Goal: Task Accomplishment & Management: Use online tool/utility

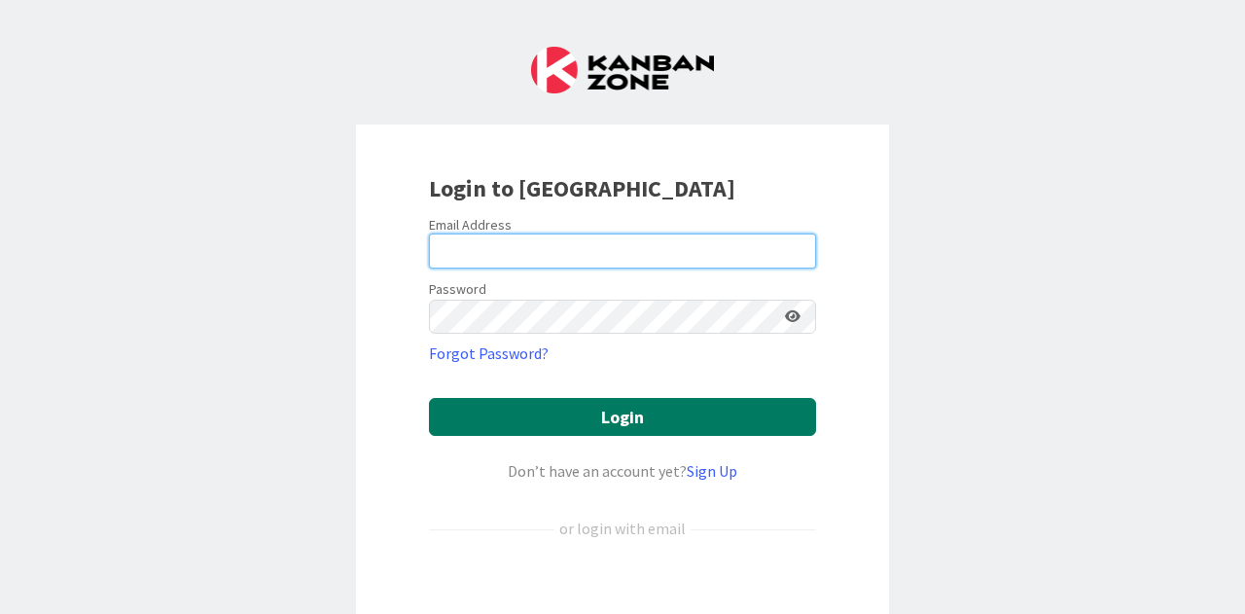
type input "[PERSON_NAME][EMAIL_ADDRESS][PERSON_NAME][DOMAIN_NAME]"
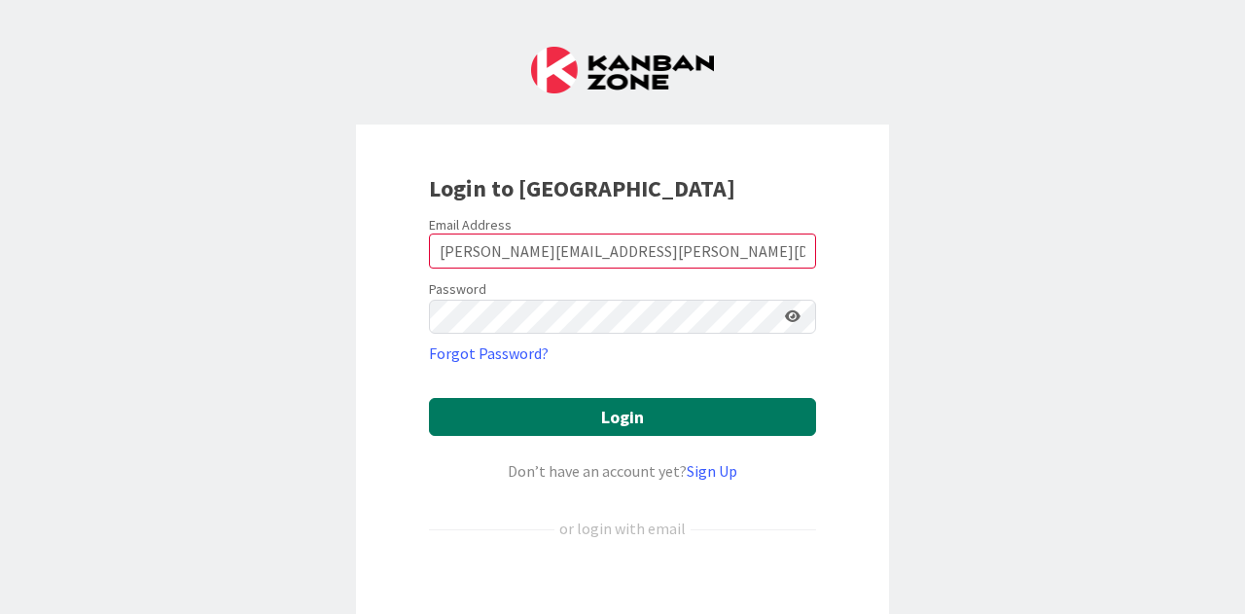
click at [539, 416] on button "Login" at bounding box center [622, 417] width 387 height 38
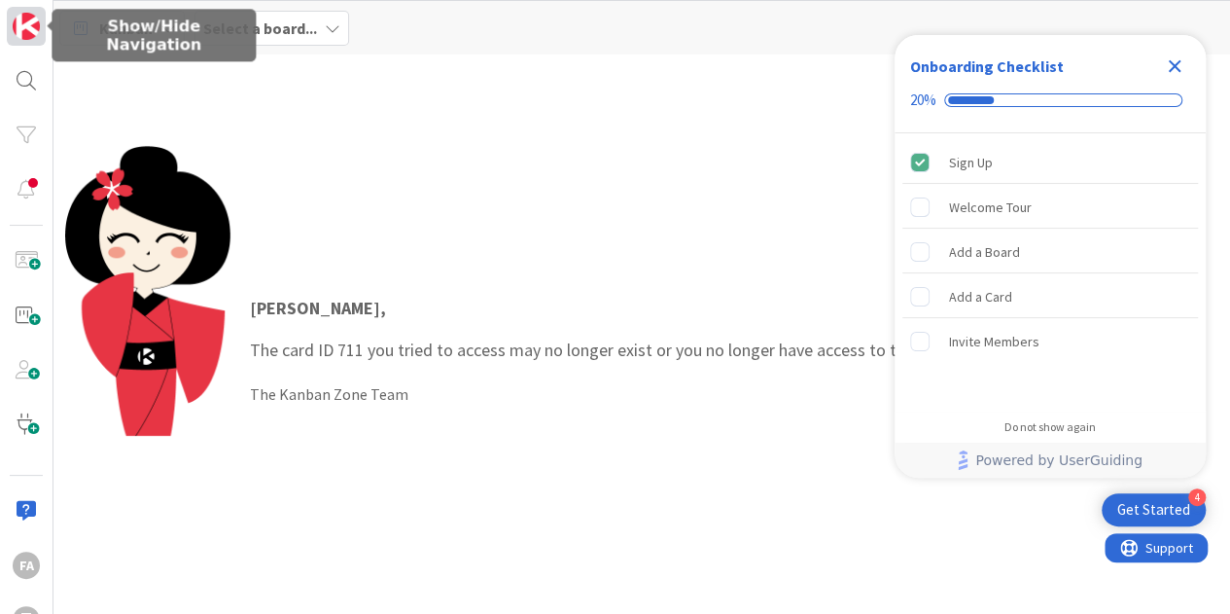
click at [21, 18] on img at bounding box center [26, 26] width 27 height 27
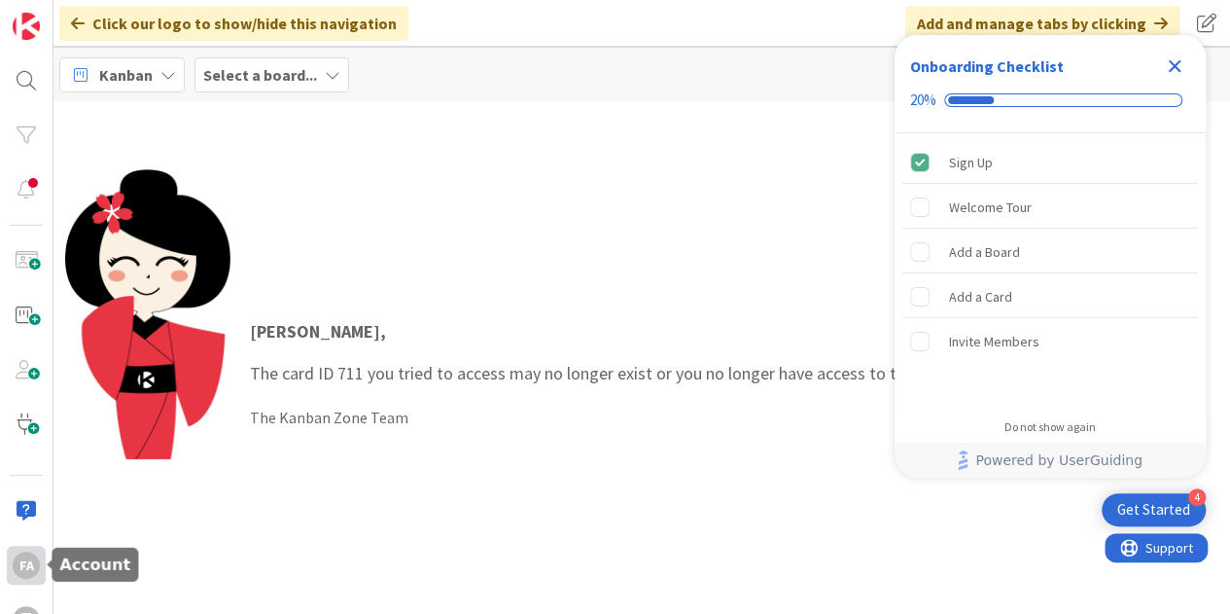
click at [25, 573] on div "FA" at bounding box center [26, 564] width 27 height 27
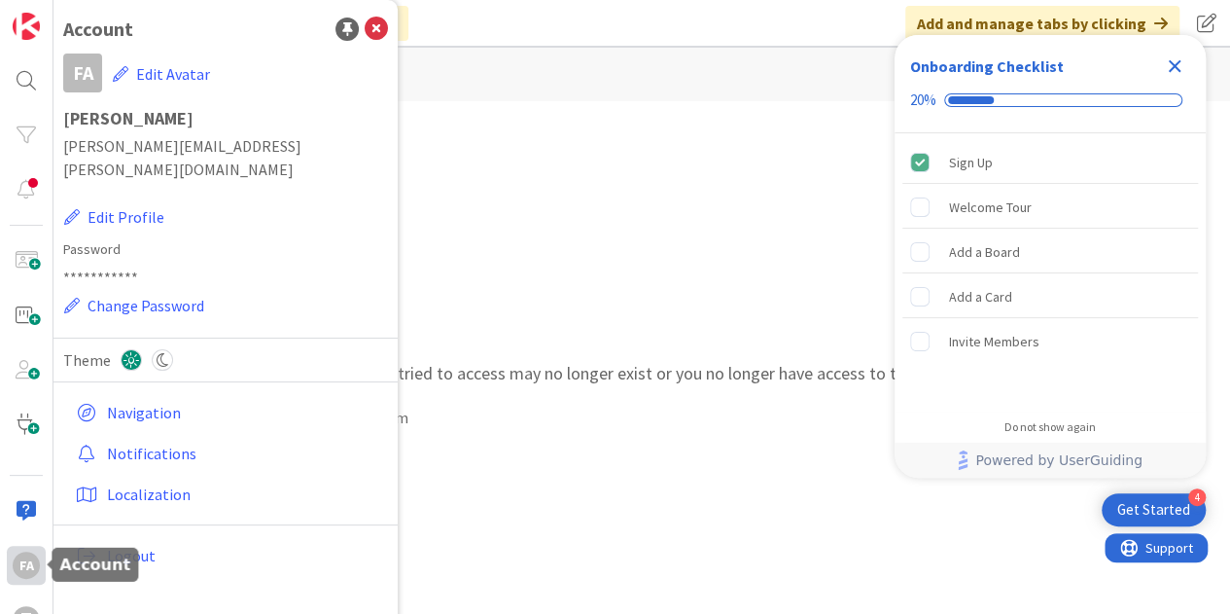
click at [25, 573] on div "FA" at bounding box center [26, 564] width 27 height 27
click at [524, 281] on div "[PERSON_NAME] , The card ID 711 you tried to access may no longer exist or you …" at bounding box center [642, 373] width 1154 height 409
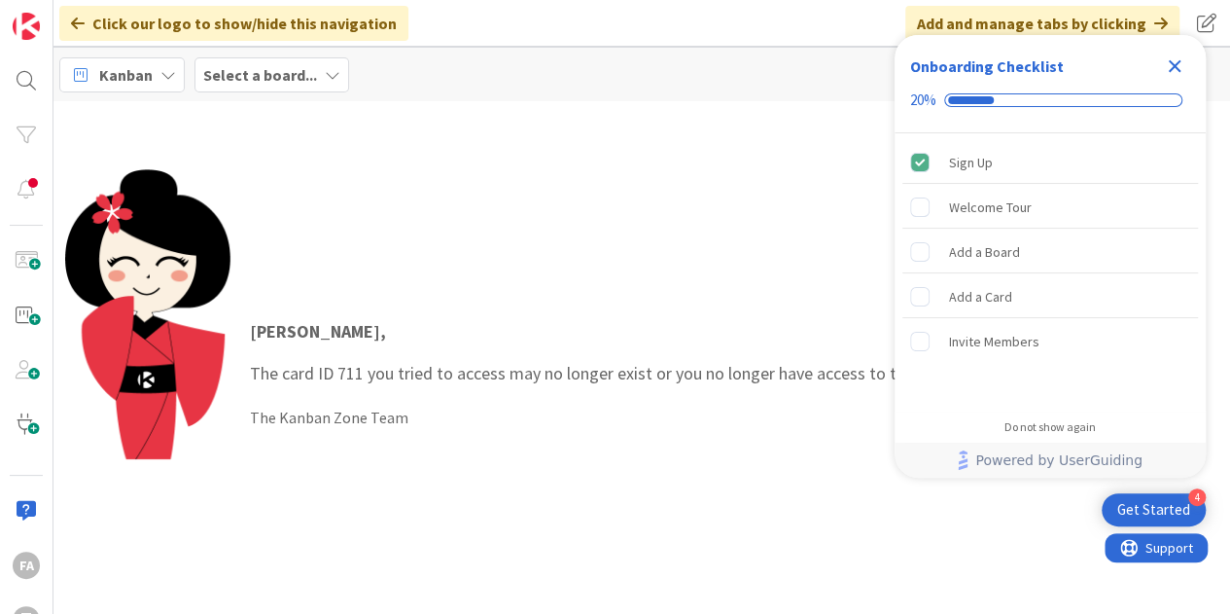
click at [1171, 64] on icon "Close Checklist" at bounding box center [1175, 66] width 13 height 13
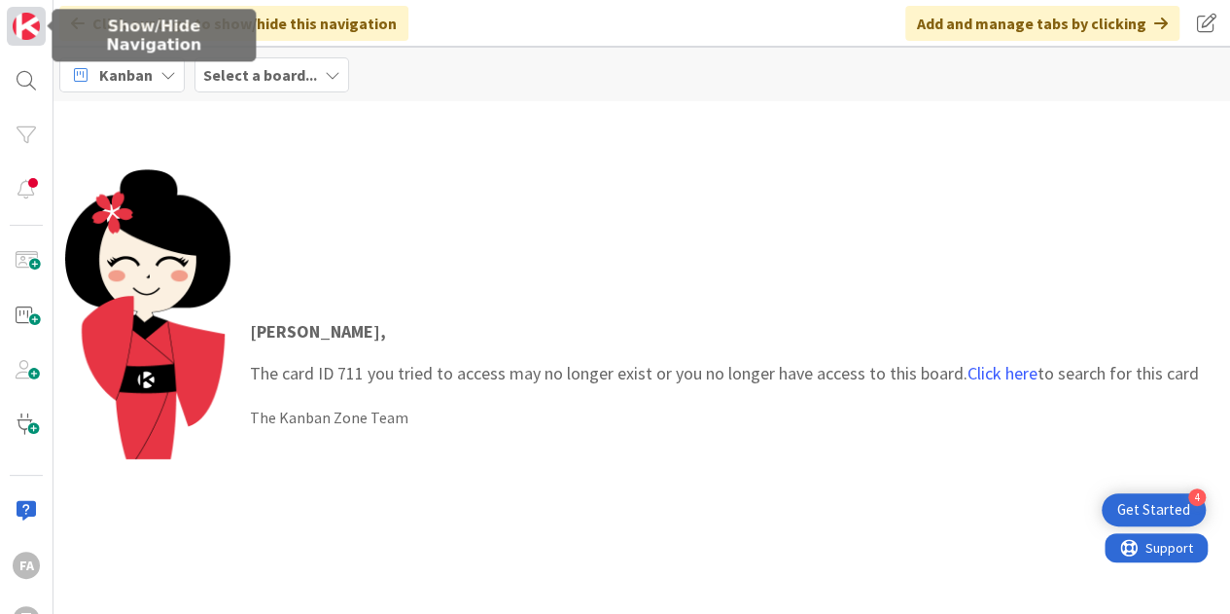
click at [23, 34] on img at bounding box center [26, 26] width 27 height 27
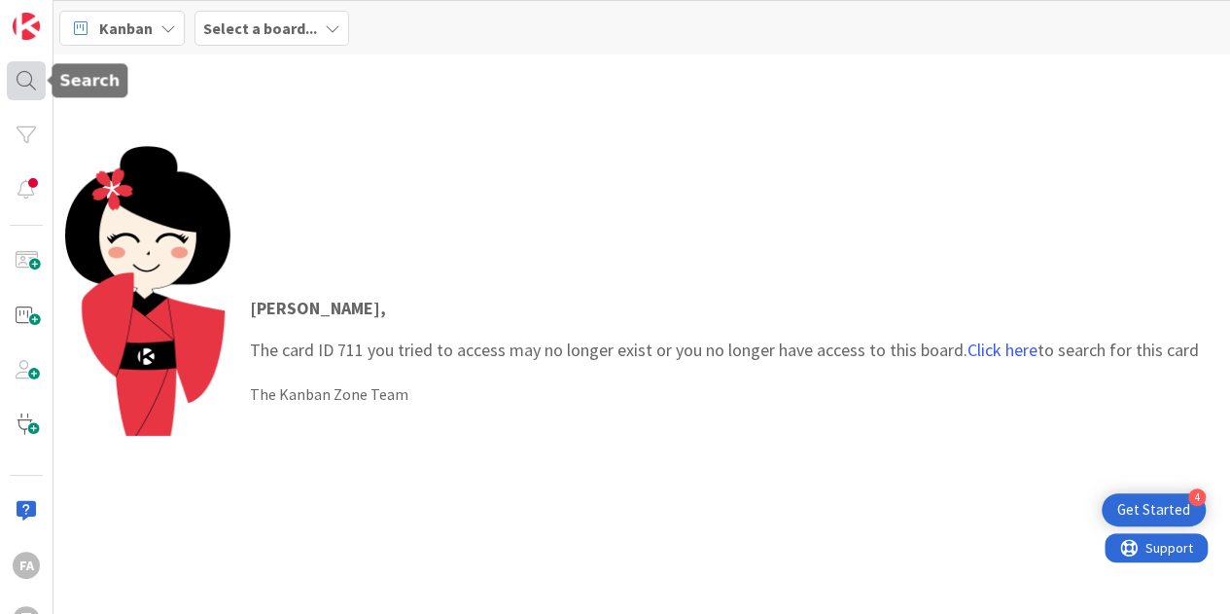
click at [34, 67] on div at bounding box center [26, 80] width 39 height 39
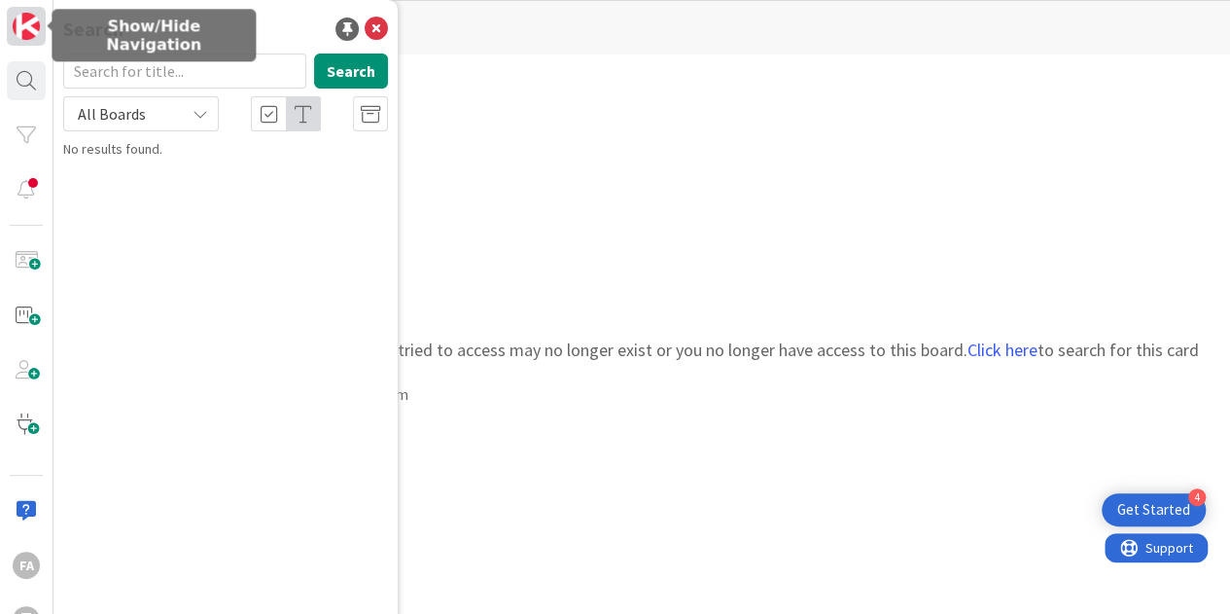
click at [31, 15] on img at bounding box center [26, 26] width 27 height 27
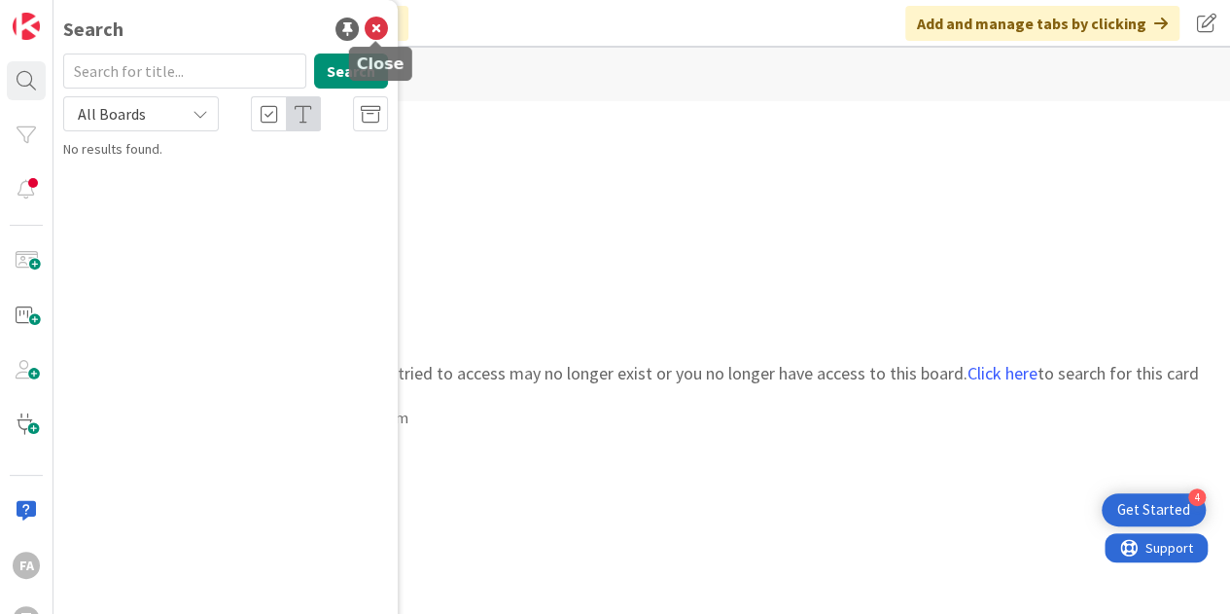
click at [379, 30] on icon at bounding box center [376, 29] width 23 height 23
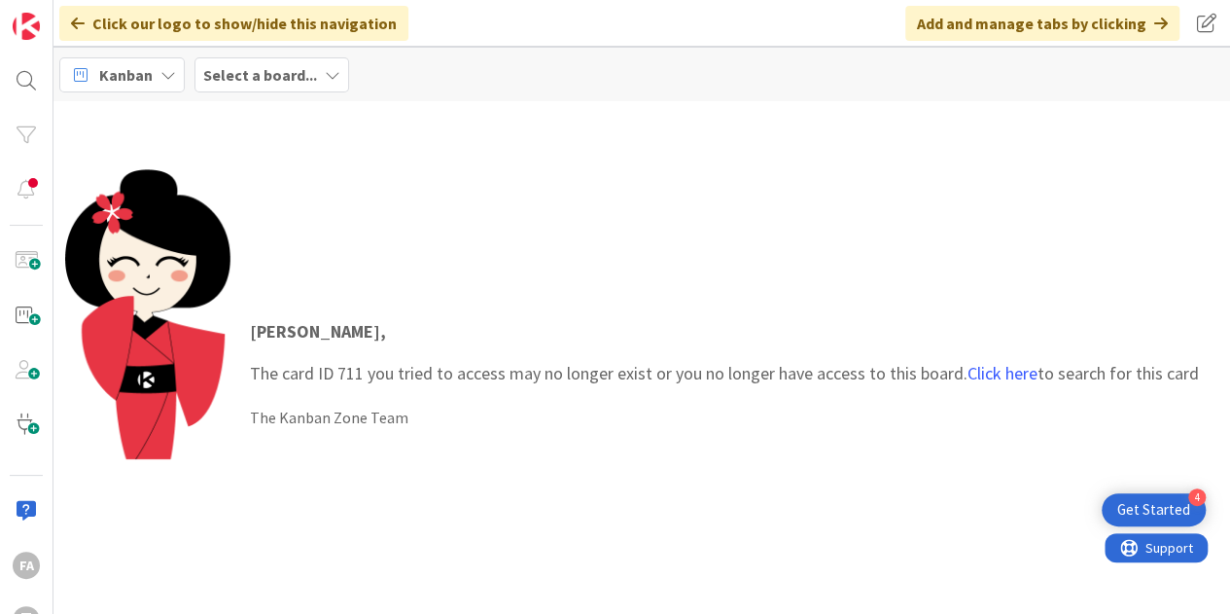
click at [301, 69] on b "Select a board..." at bounding box center [260, 74] width 114 height 19
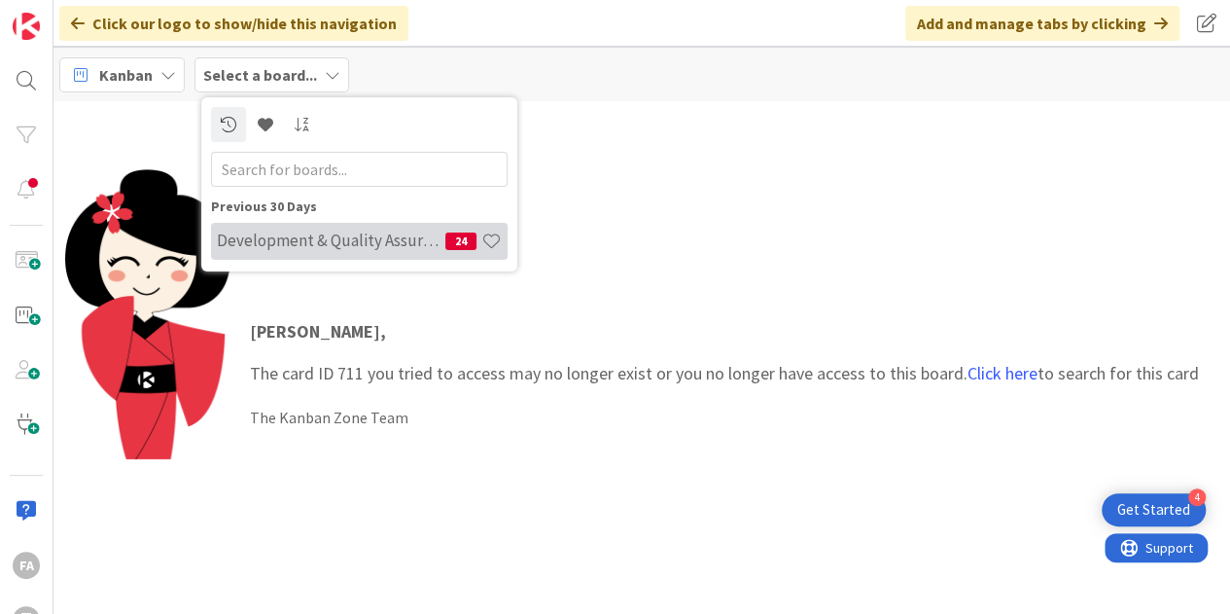
click at [292, 239] on h4 "Development & Quality Assurance" at bounding box center [331, 240] width 229 height 19
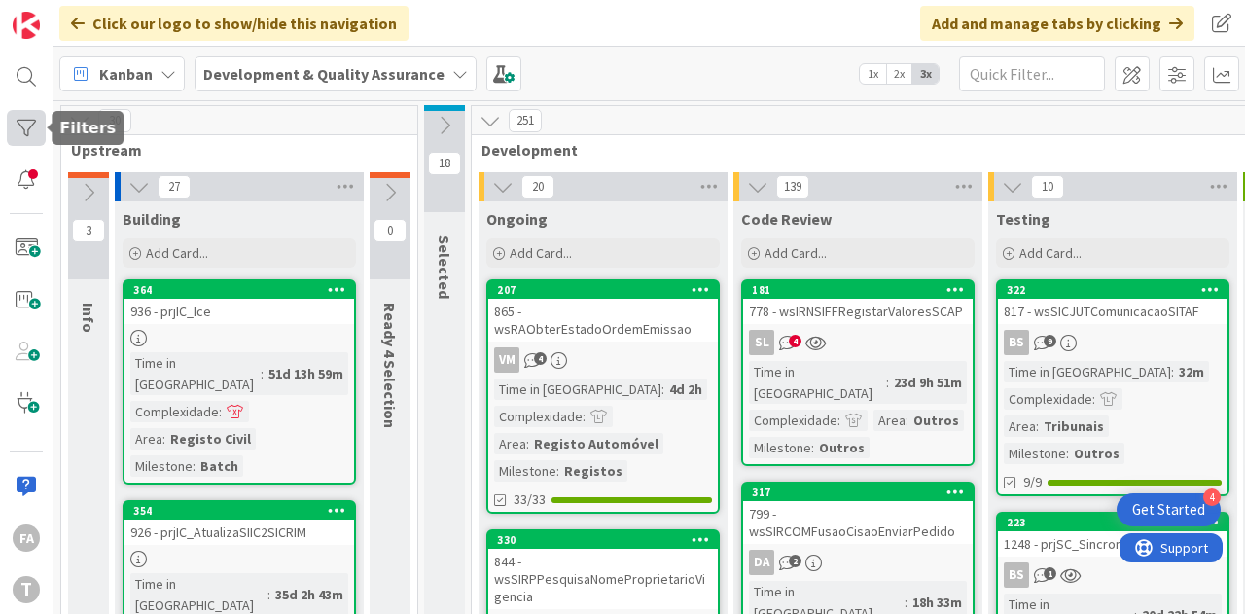
click at [23, 129] on div at bounding box center [26, 128] width 39 height 36
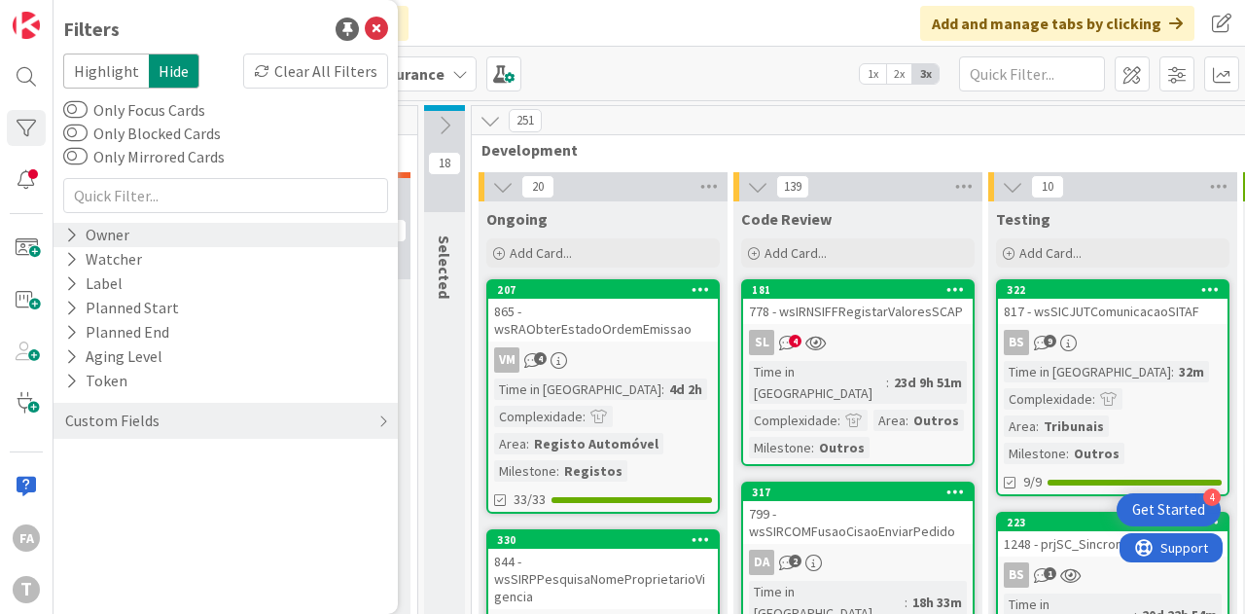
click at [89, 231] on div "Owner" at bounding box center [97, 235] width 68 height 24
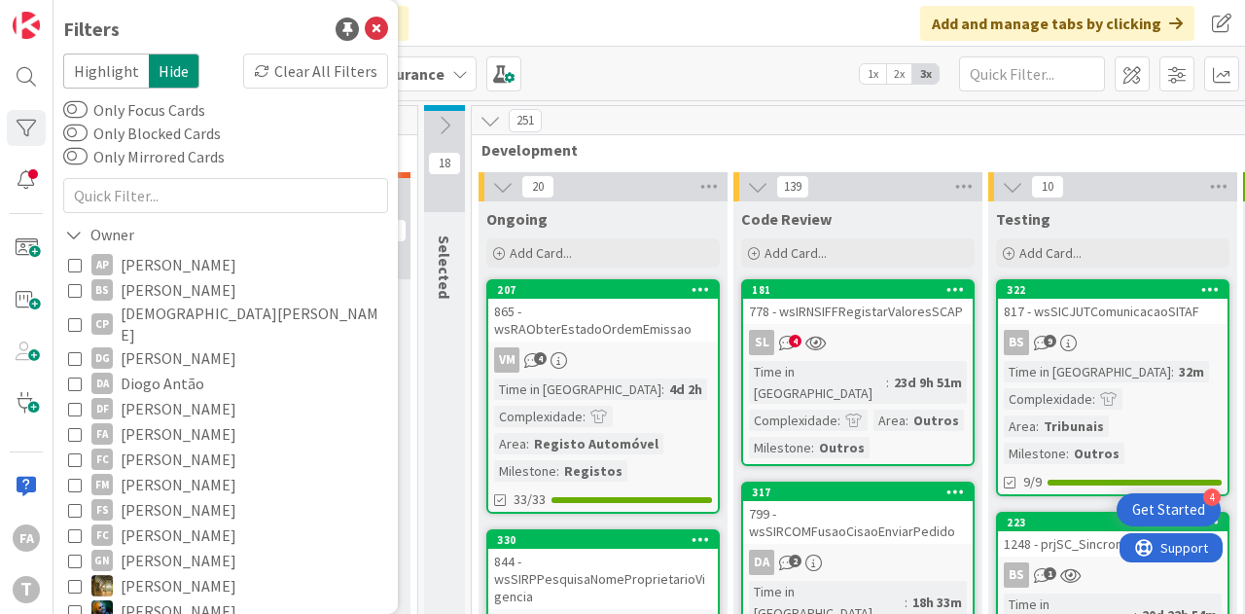
click at [164, 423] on span "[PERSON_NAME]" at bounding box center [179, 433] width 116 height 25
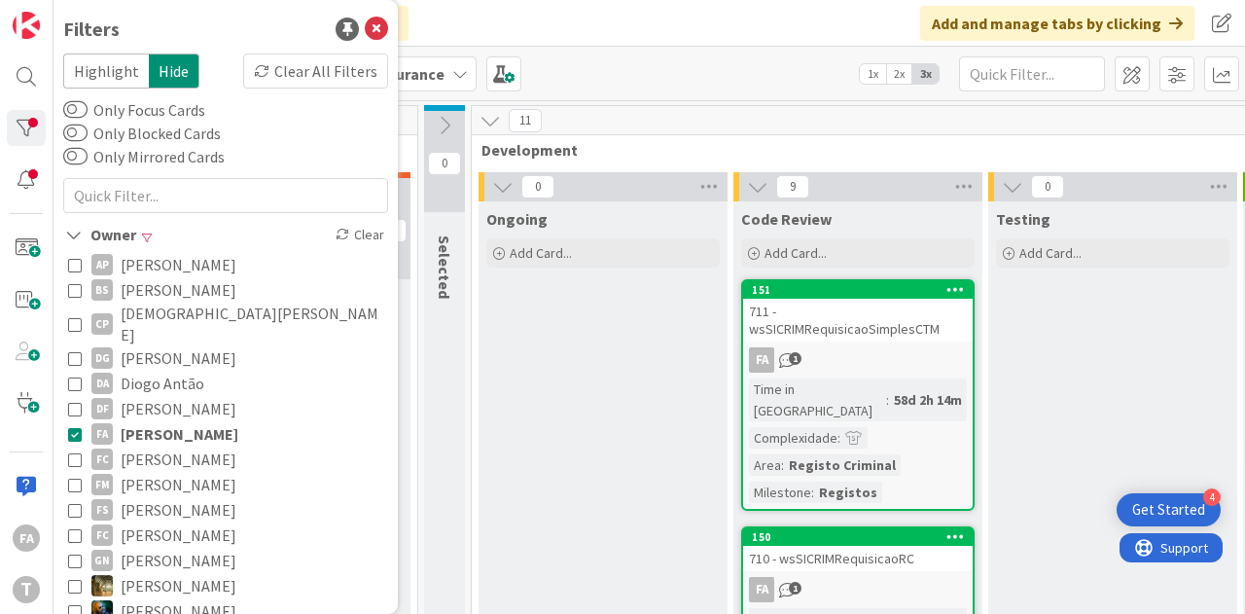
scroll to position [126, 0]
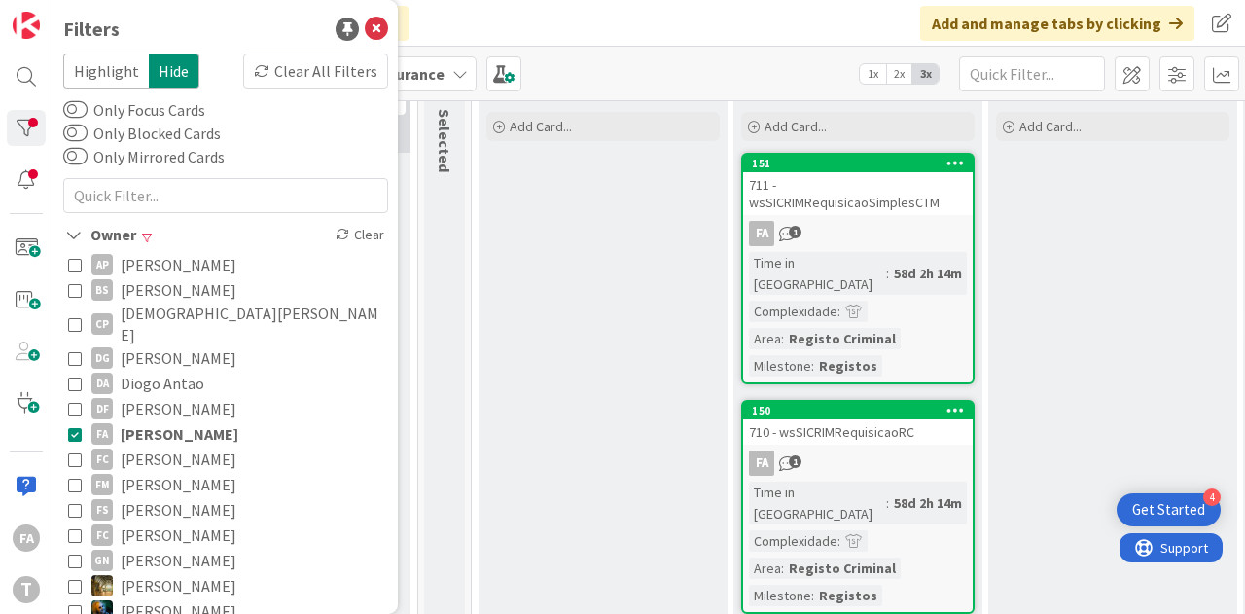
click at [152, 421] on span "[PERSON_NAME]" at bounding box center [180, 433] width 118 height 25
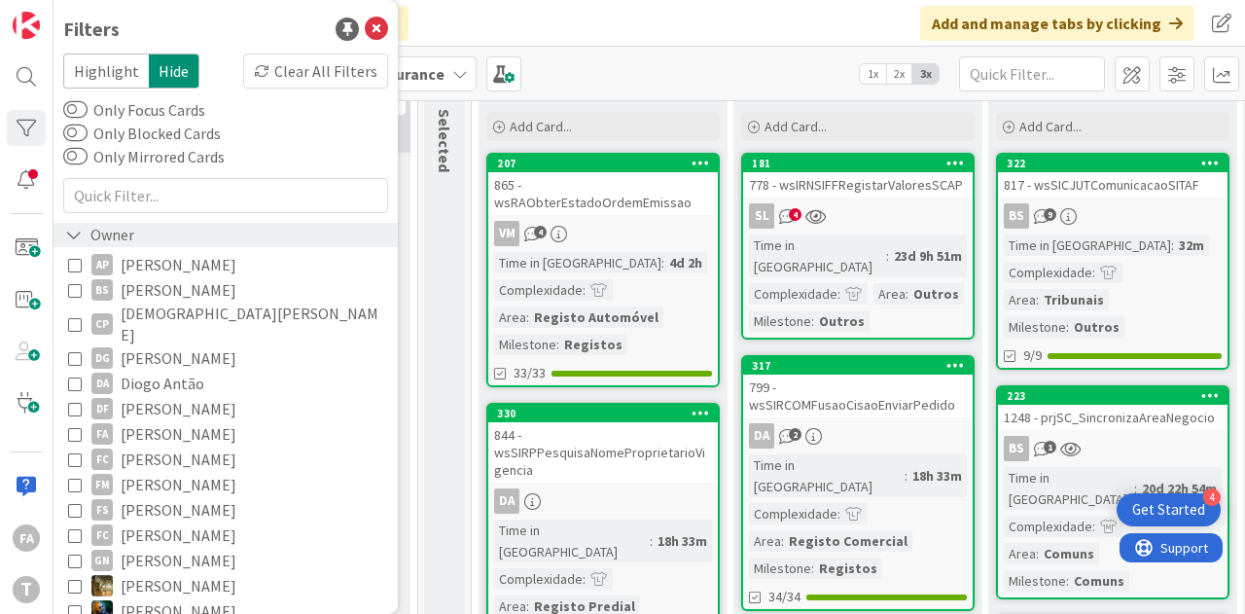
click at [97, 228] on div "Owner" at bounding box center [99, 235] width 73 height 24
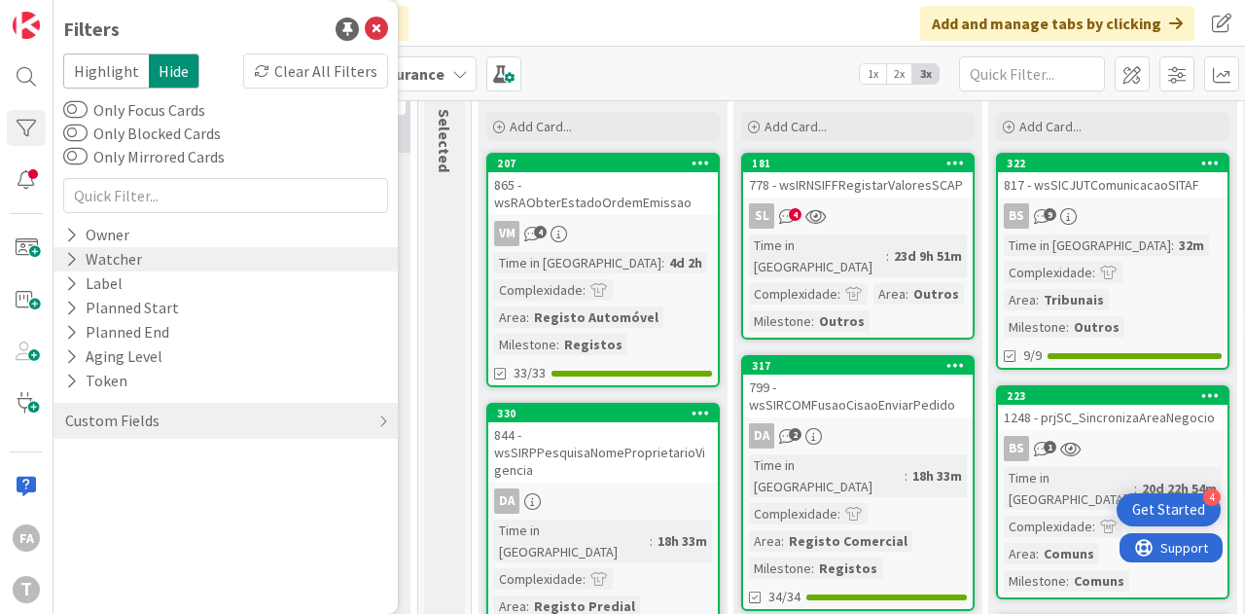
click at [132, 263] on div "Watcher" at bounding box center [103, 259] width 81 height 24
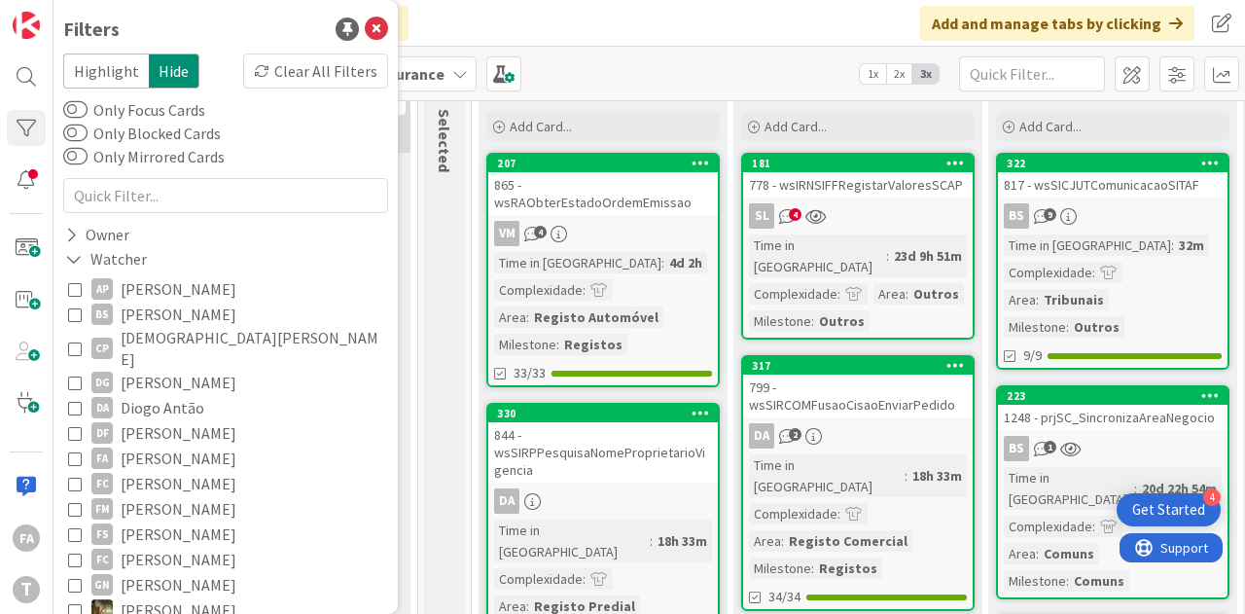
click at [152, 445] on span "[PERSON_NAME]" at bounding box center [179, 457] width 116 height 25
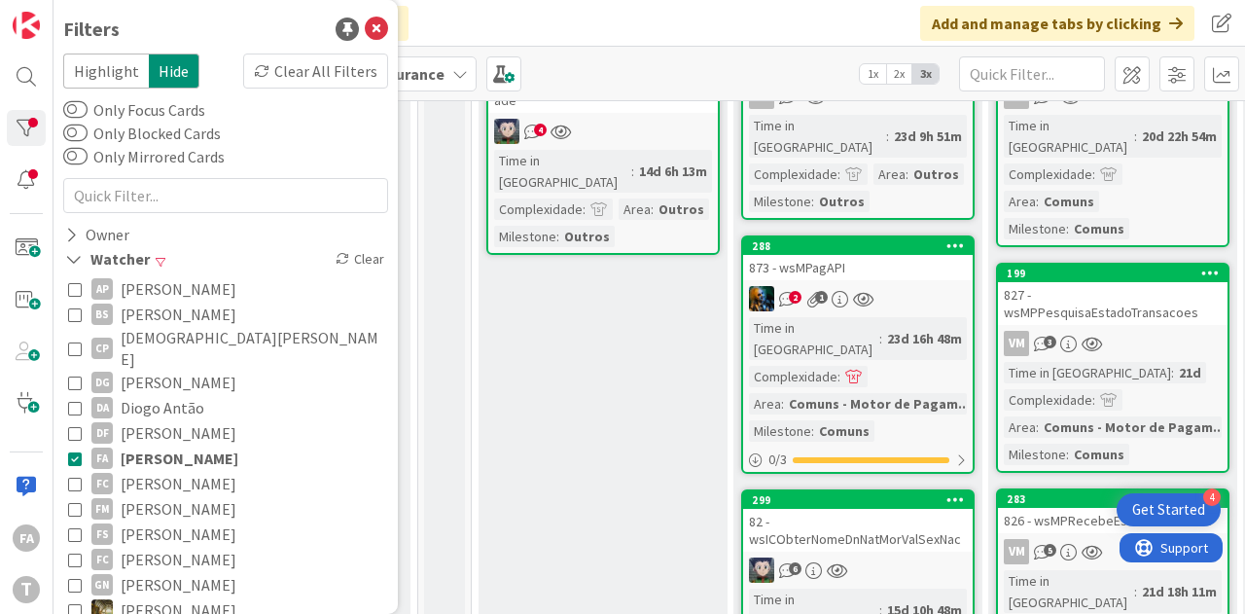
scroll to position [0, 0]
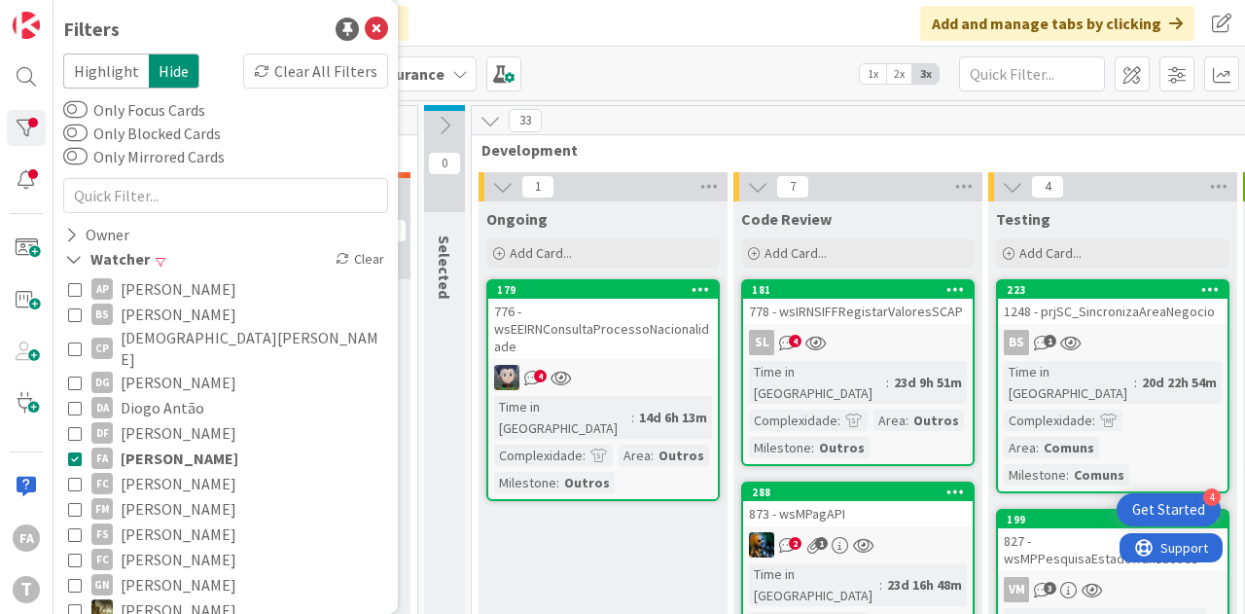
click at [904, 336] on div "SL 4" at bounding box center [858, 342] width 230 height 25
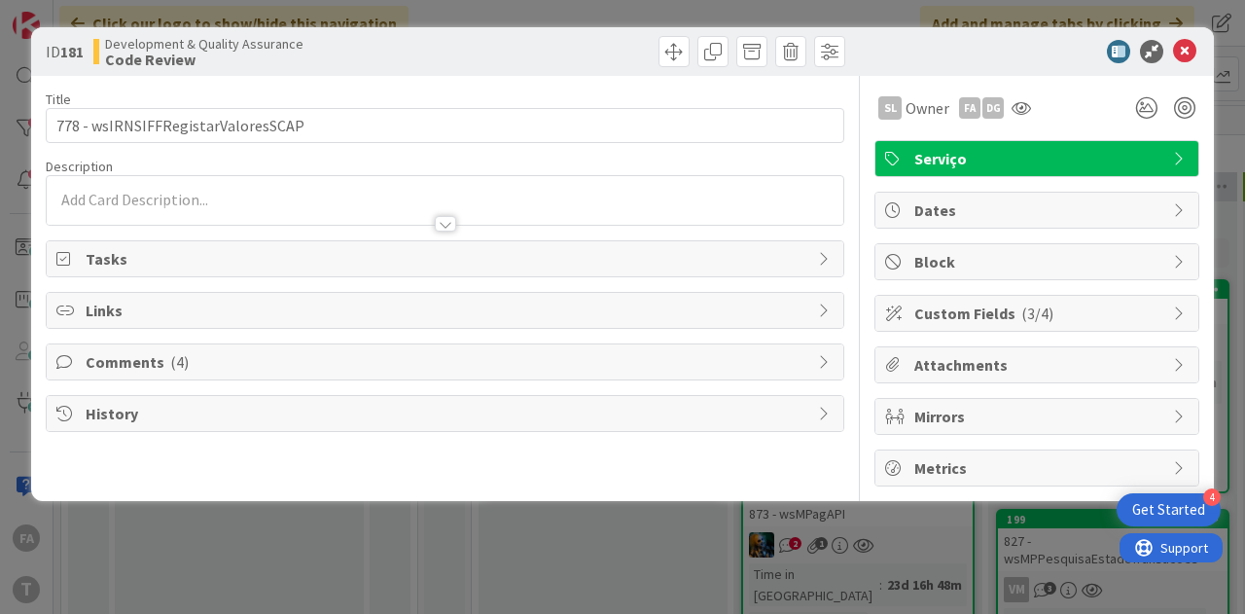
click at [166, 415] on span "History" at bounding box center [447, 413] width 723 height 23
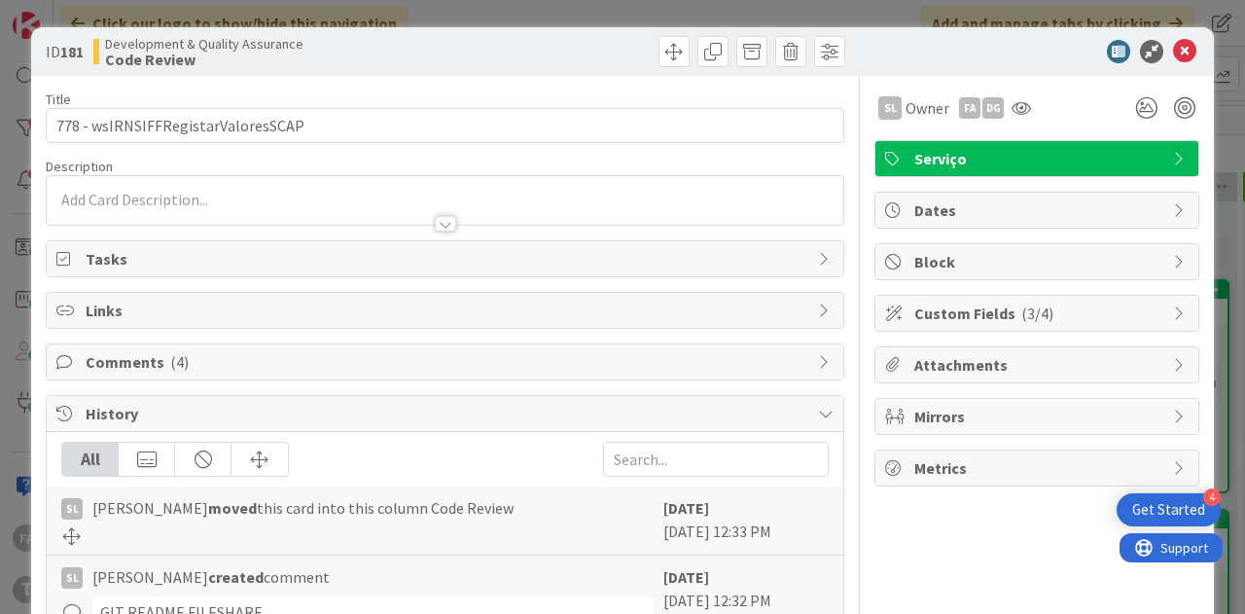
click at [195, 371] on div "Comments ( 4 )" at bounding box center [445, 361] width 797 height 35
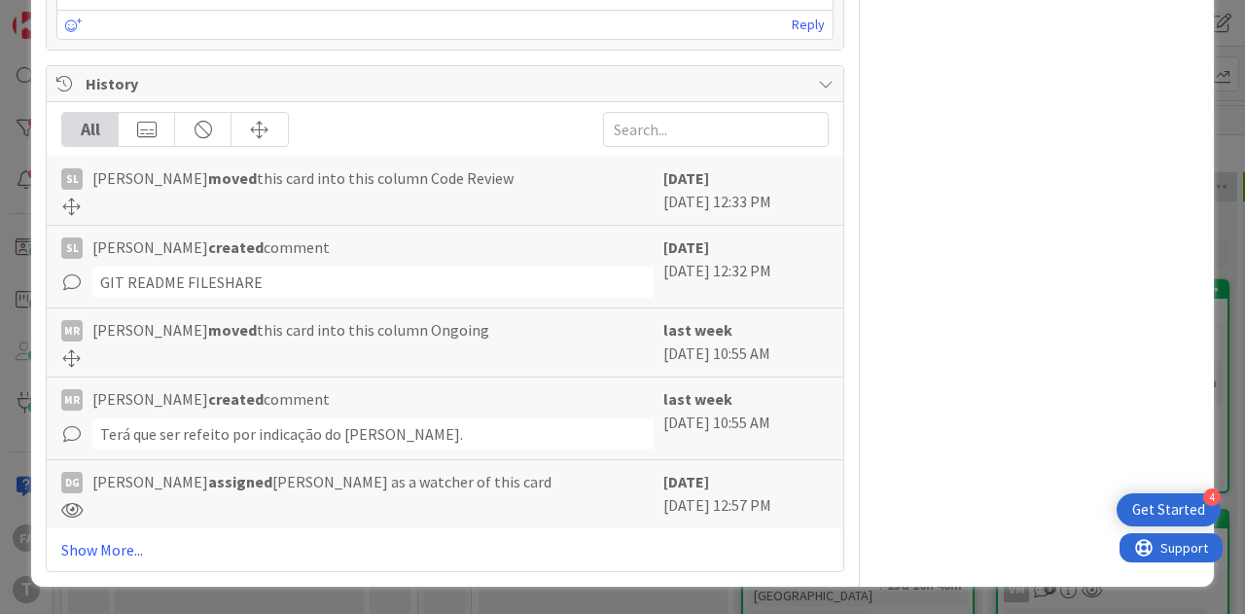
scroll to position [1146, 0]
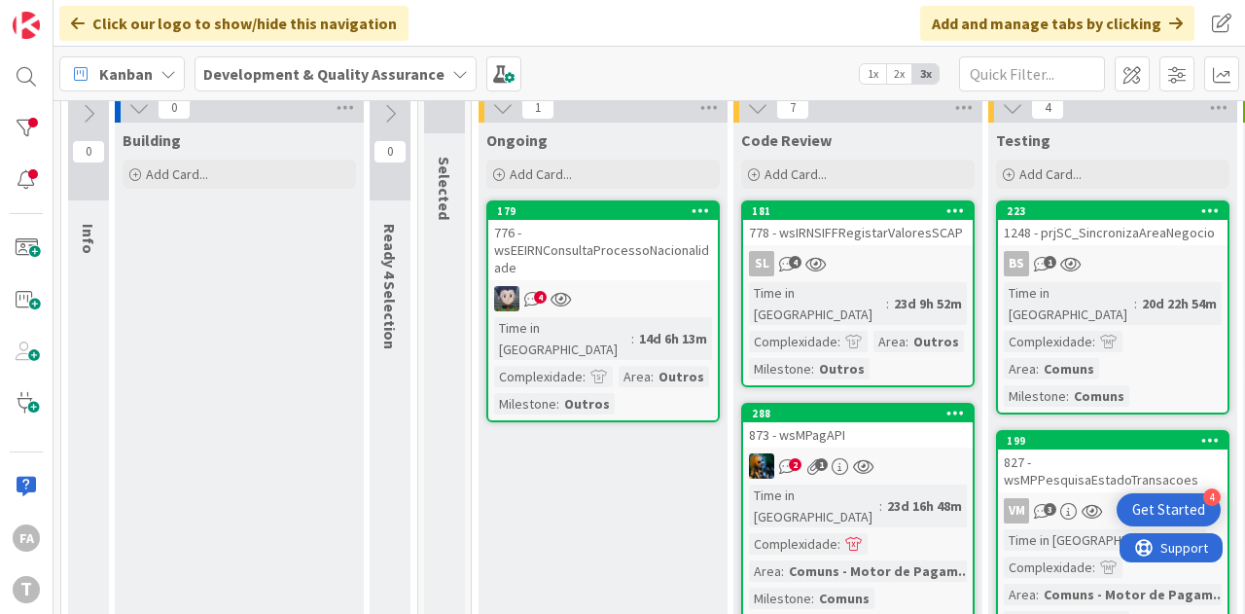
scroll to position [80, 0]
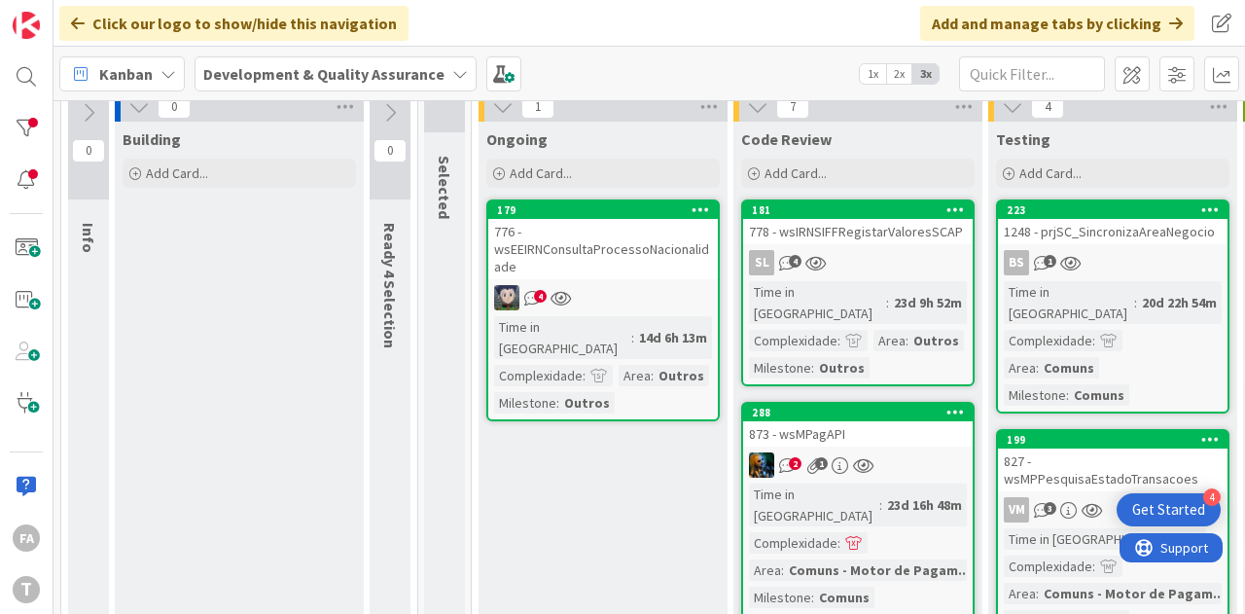
click at [901, 421] on div "873 - wsMPagAPI" at bounding box center [858, 433] width 230 height 25
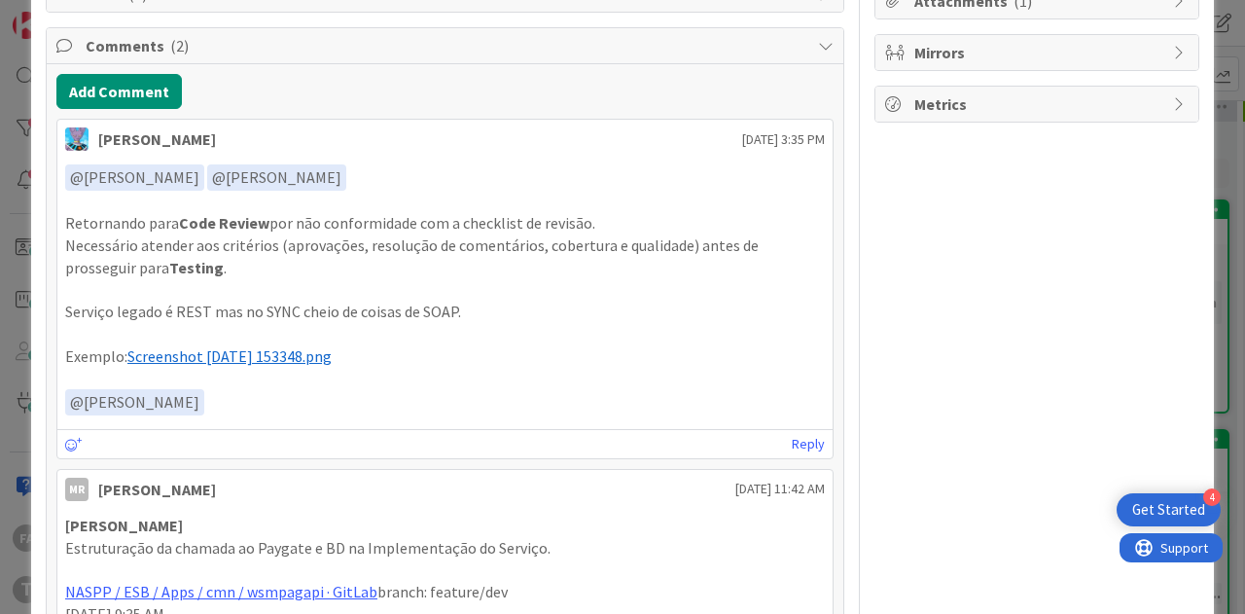
scroll to position [363, 0]
